Goal: Task Accomplishment & Management: Use online tool/utility

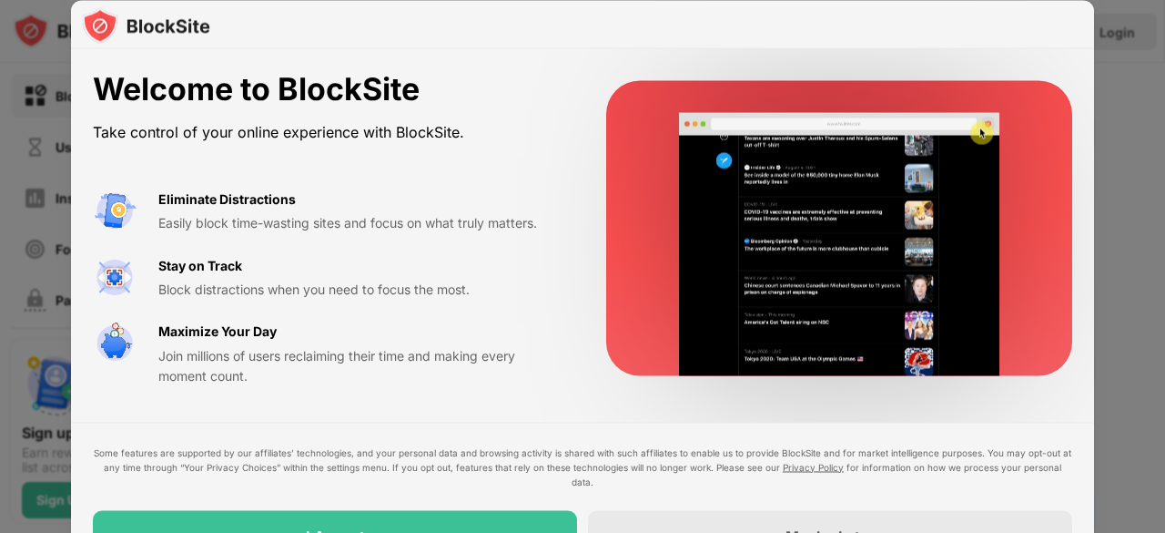
drag, startPoint x: 1159, startPoint y: 234, endPoint x: 1164, endPoint y: 329, distance: 94.8
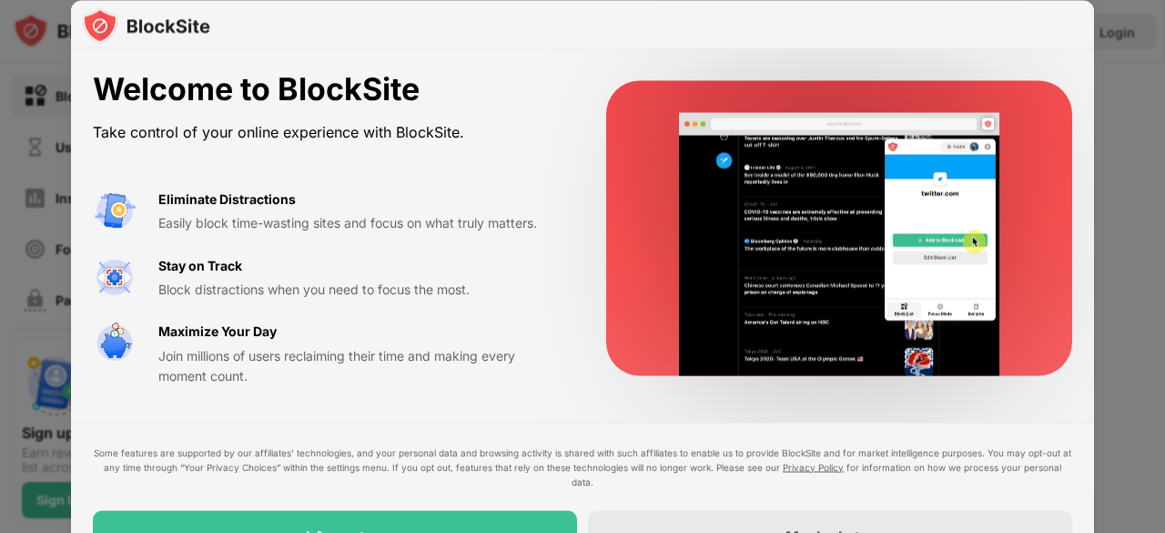
click at [1164, 329] on div at bounding box center [582, 266] width 1165 height 533
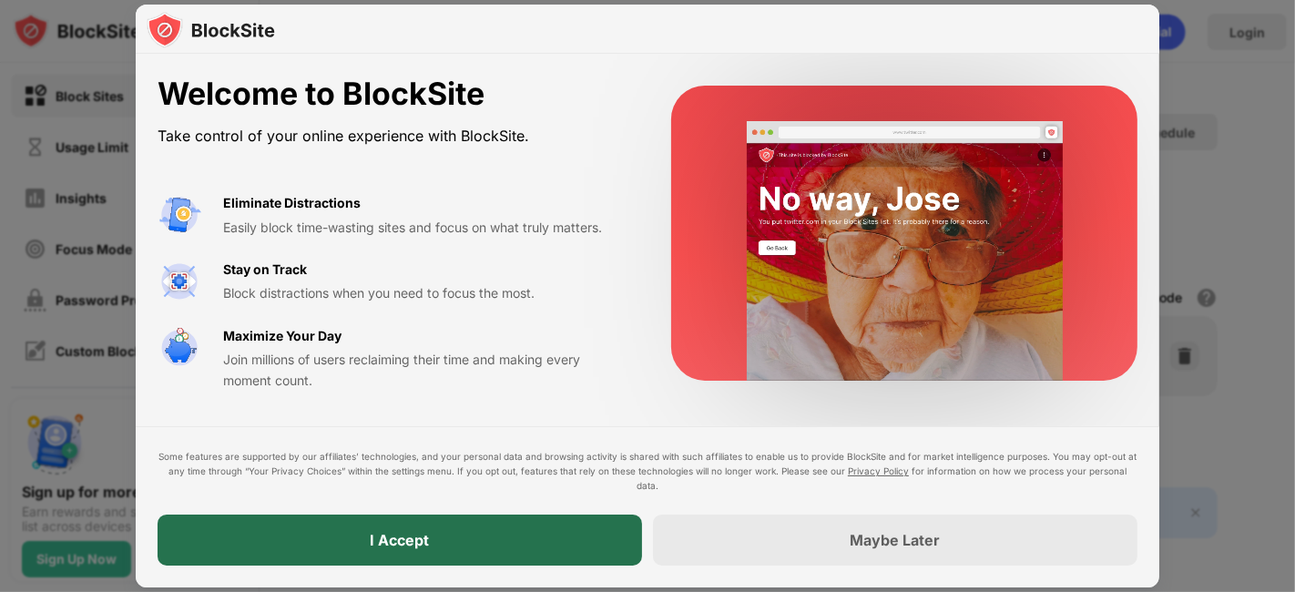
click at [465, 532] on div "I Accept" at bounding box center [400, 539] width 484 height 51
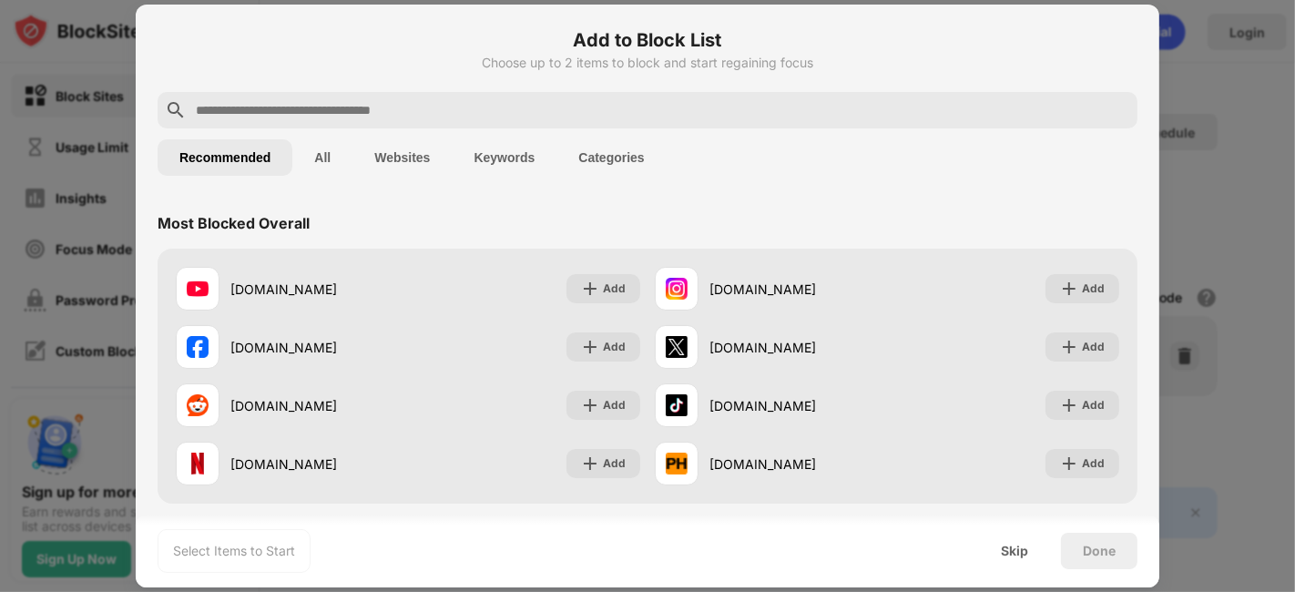
click at [269, 116] on input "text" at bounding box center [662, 110] width 936 height 22
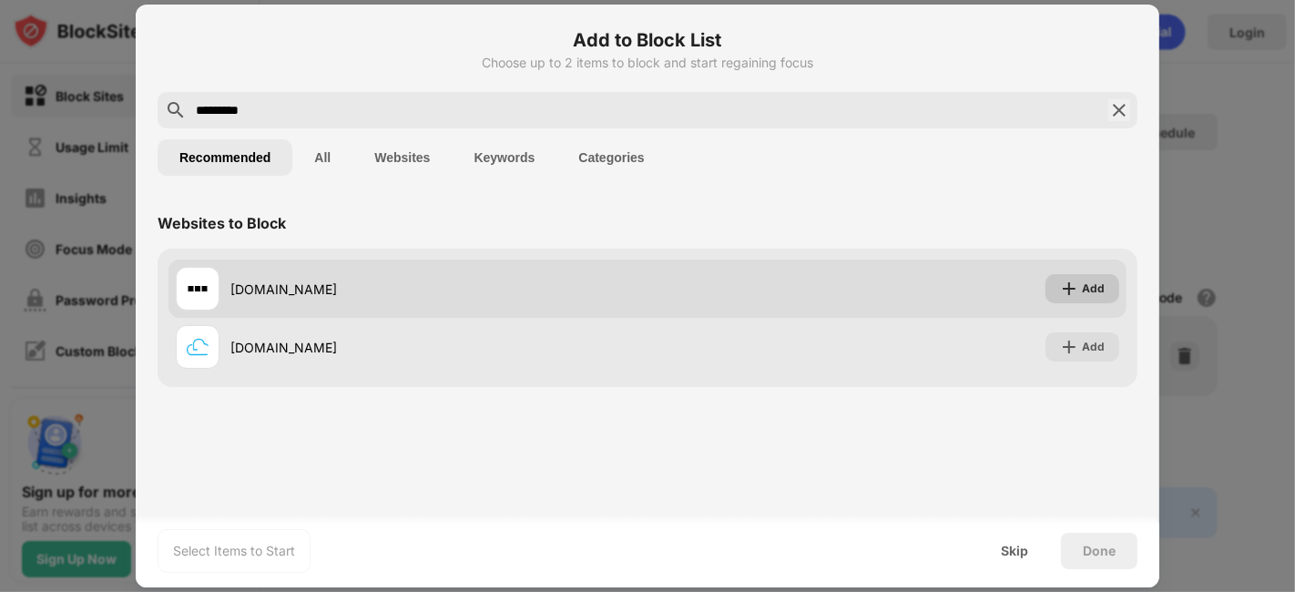
type input "*********"
click at [1080, 288] on div "Add" at bounding box center [1082, 288] width 74 height 29
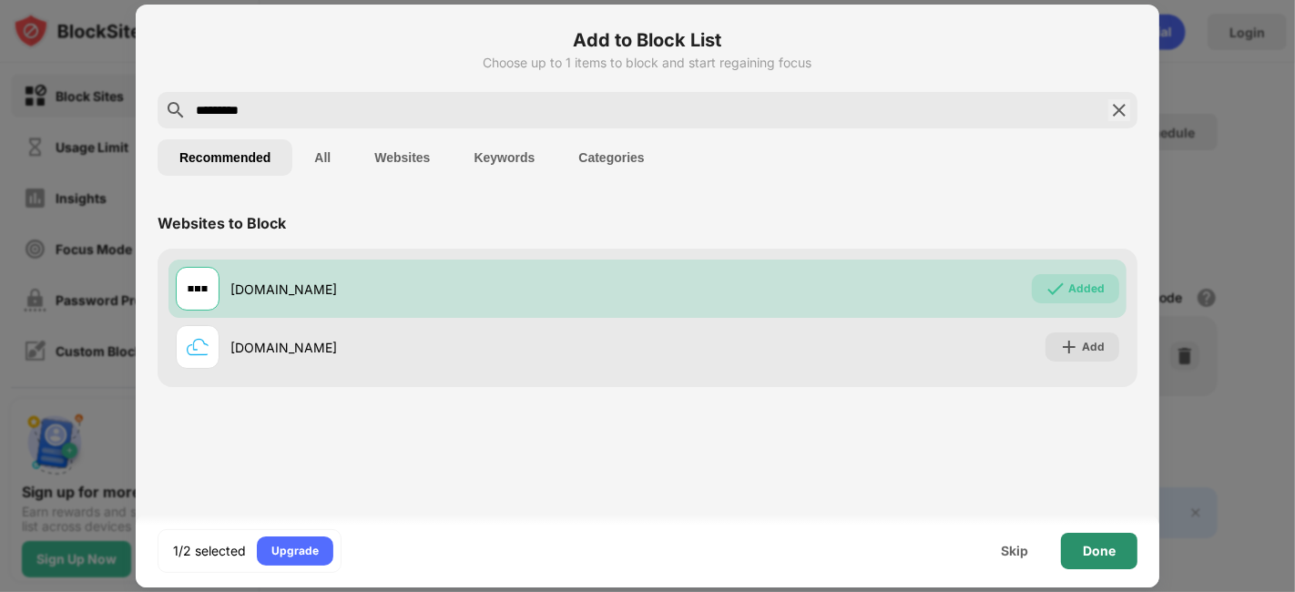
click at [1097, 532] on div "Done" at bounding box center [1099, 551] width 76 height 36
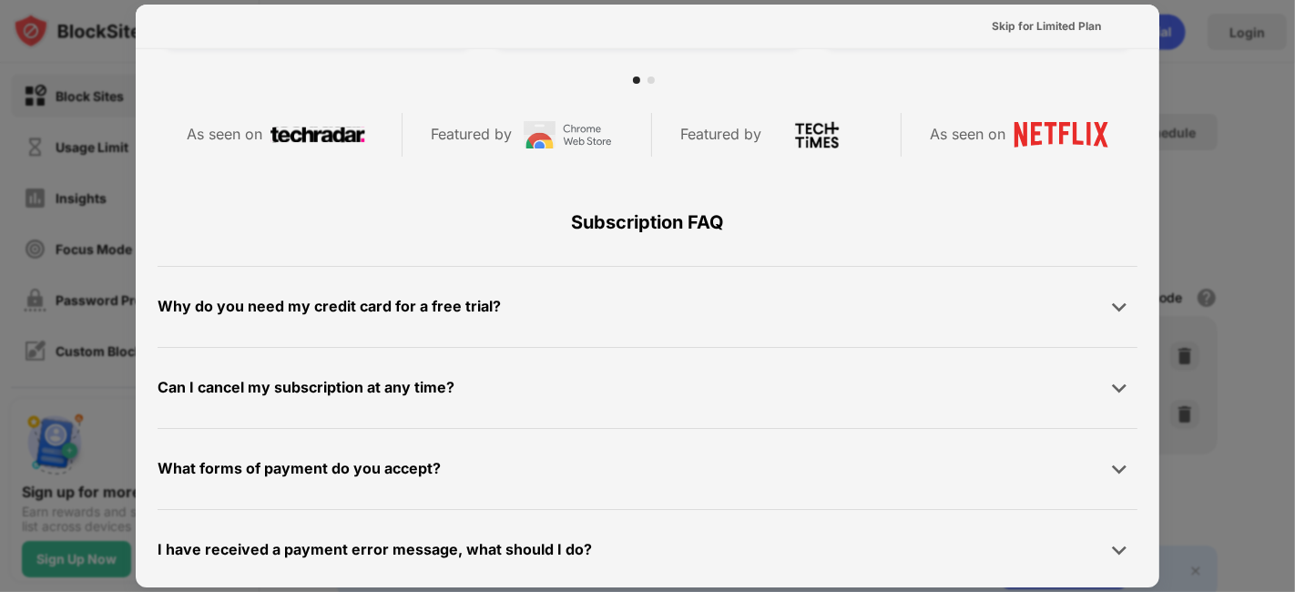
scroll to position [808, 0]
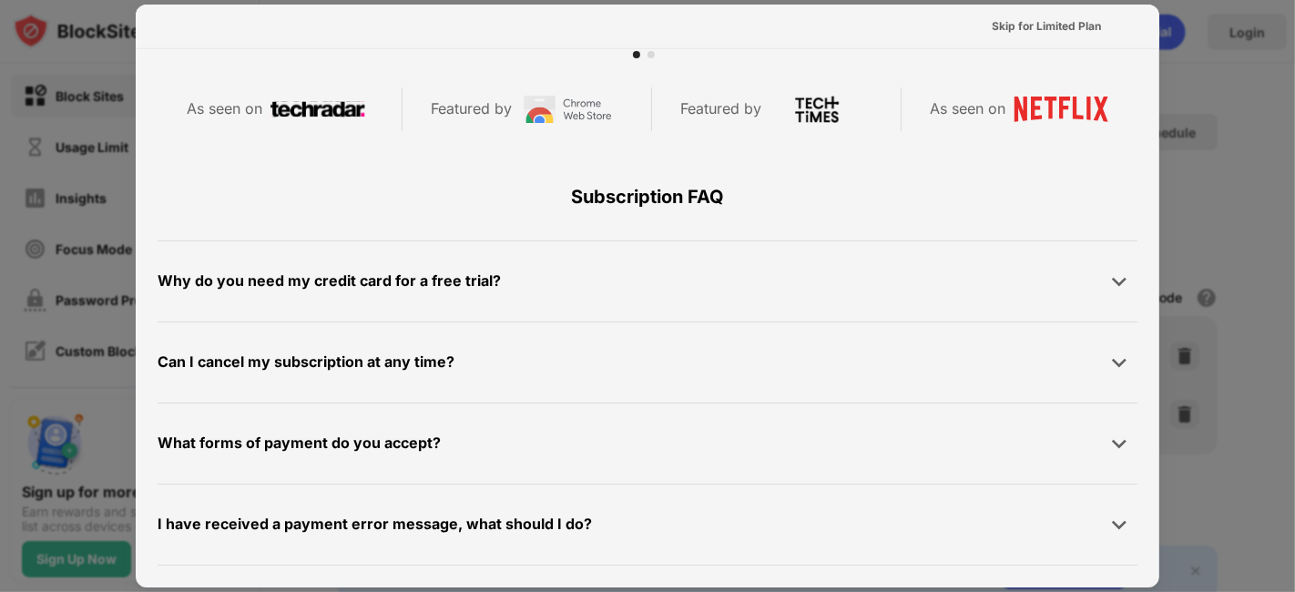
click at [539, 298] on div "Why do you need my credit card for a free trial?" at bounding box center [648, 281] width 980 height 36
click at [273, 280] on div "Why do you need my credit card for a free trial?" at bounding box center [329, 281] width 343 height 26
click at [1110, 281] on img at bounding box center [1119, 281] width 18 height 18
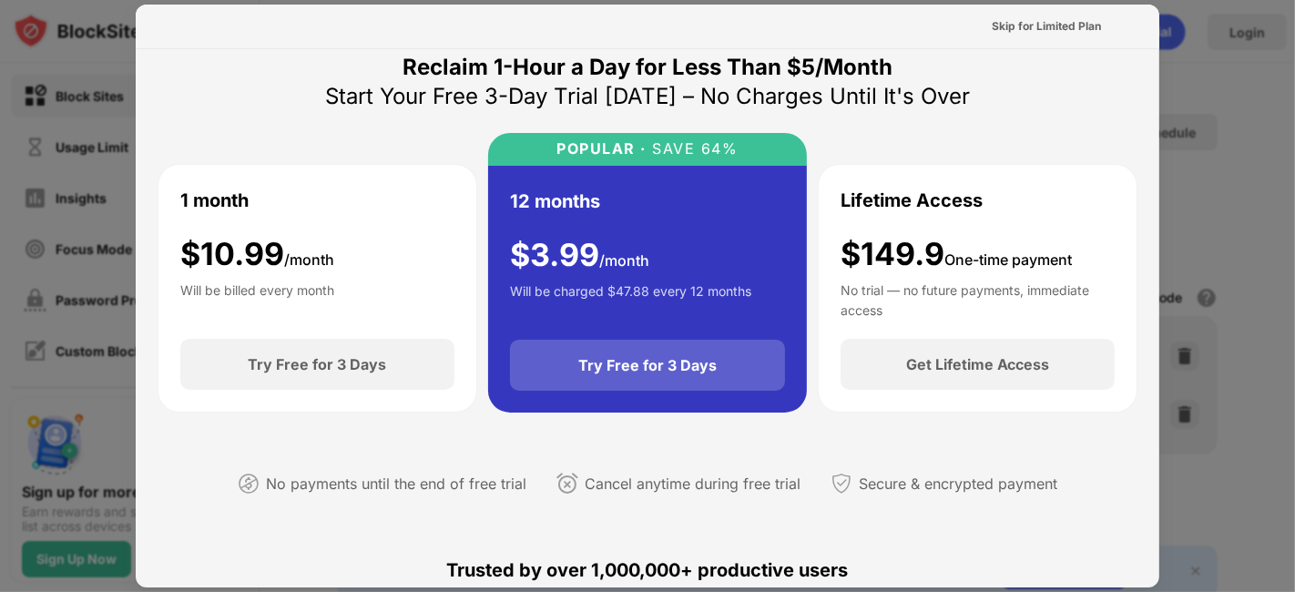
scroll to position [0, 0]
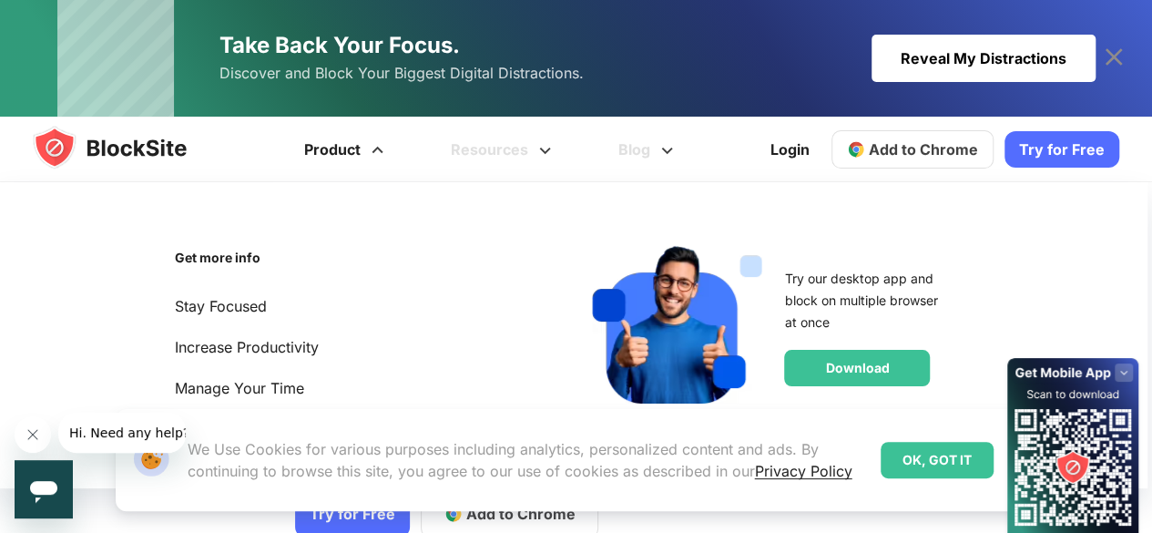
click at [375, 143] on span at bounding box center [377, 144] width 23 height 22
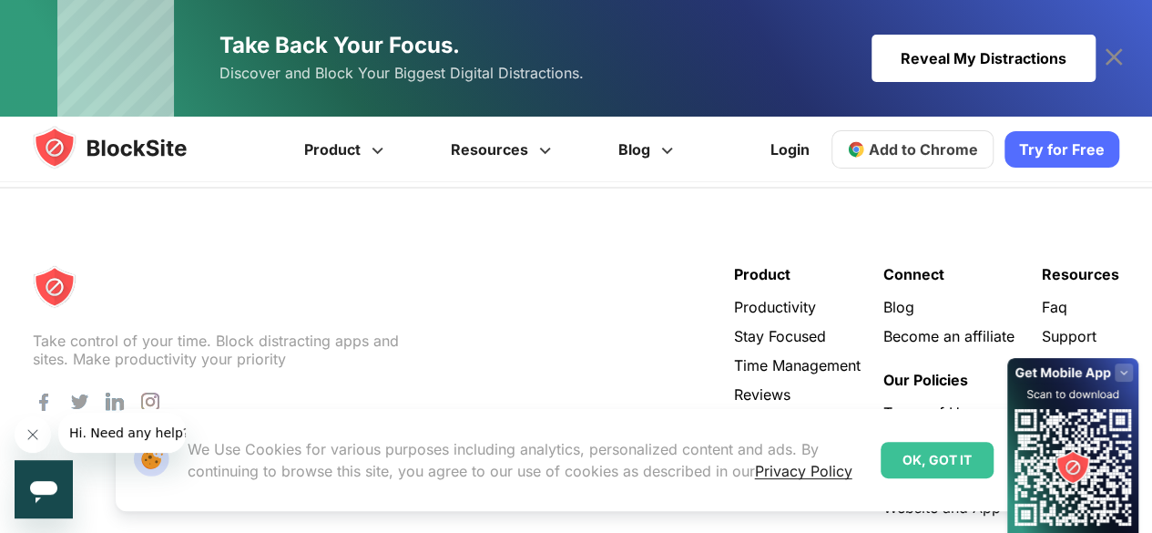
scroll to position [3748, 0]
